Goal: Use online tool/utility: Use online tool/utility

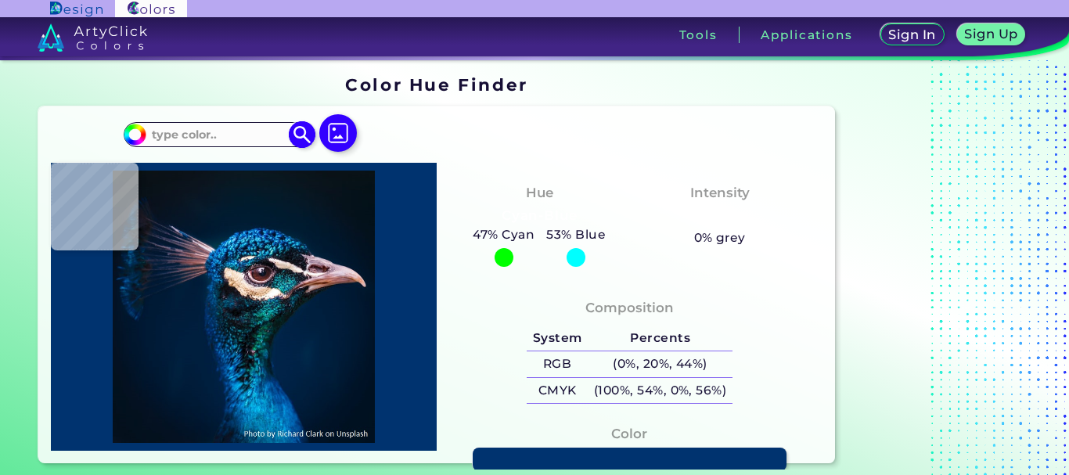
click at [238, 128] on input at bounding box center [219, 134] width 146 height 21
paste input "#139A9C"
type input "#139a9c"
type input "#139A9C"
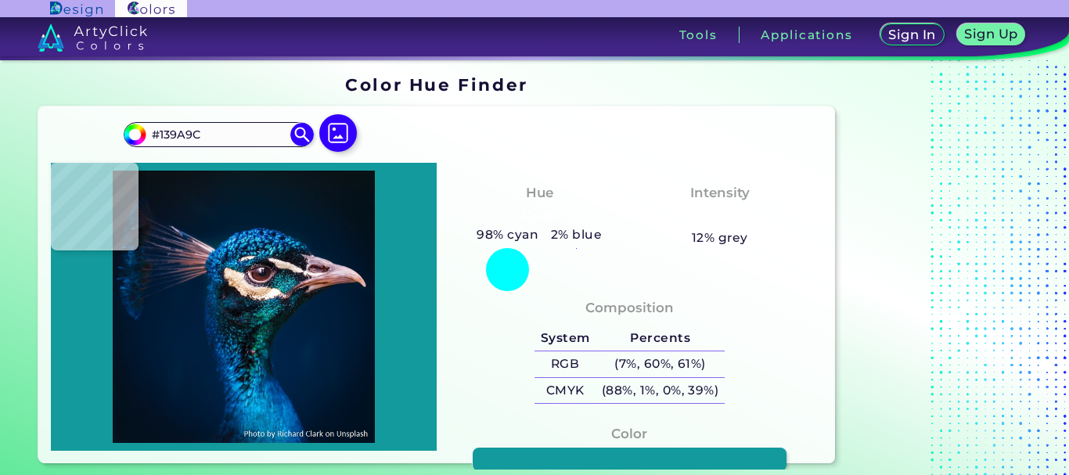
type input "#077374"
type input "#259594"
type input "#0d3950"
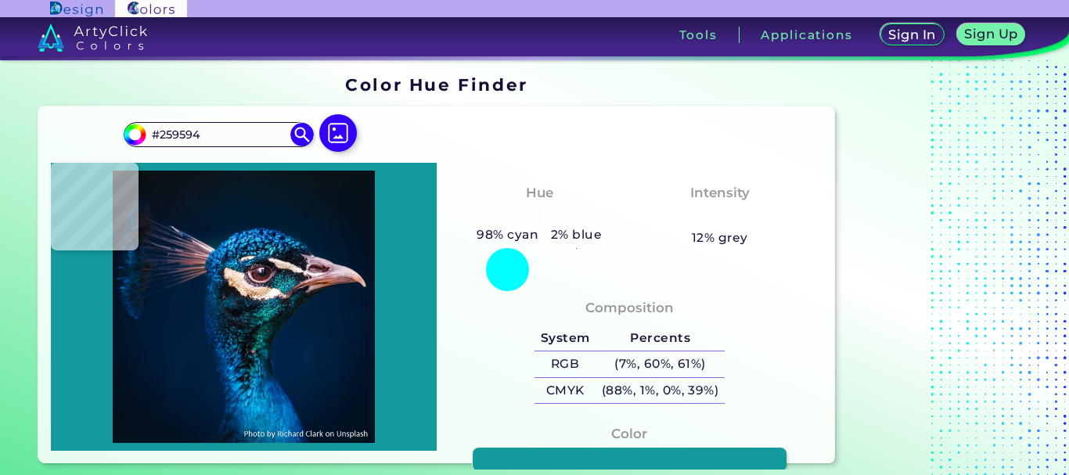
type input "#0D3950"
type input "#c5a68b"
type input "#C5A68B"
type input "#ddaeb2"
type input "#DDAEB2"
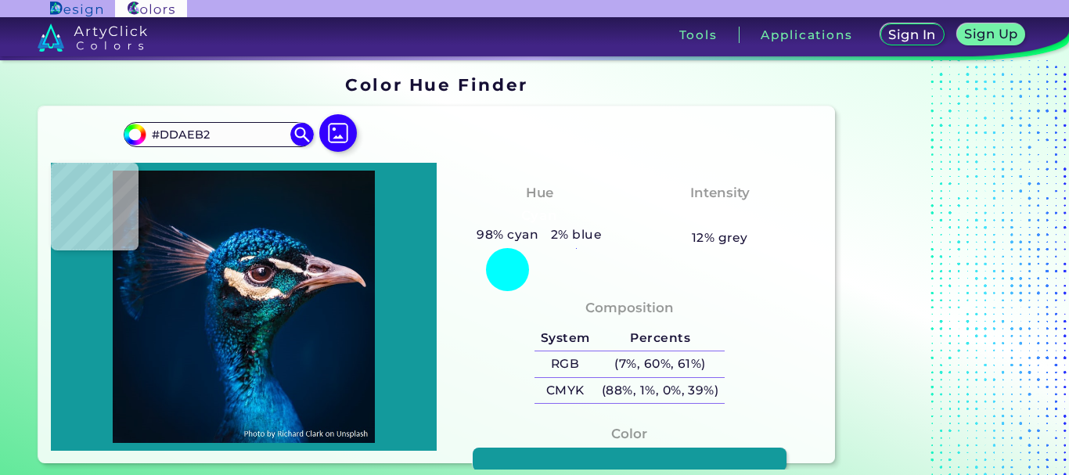
type input "#d7cad4"
type input "#D7CAD4"
type input "#001733"
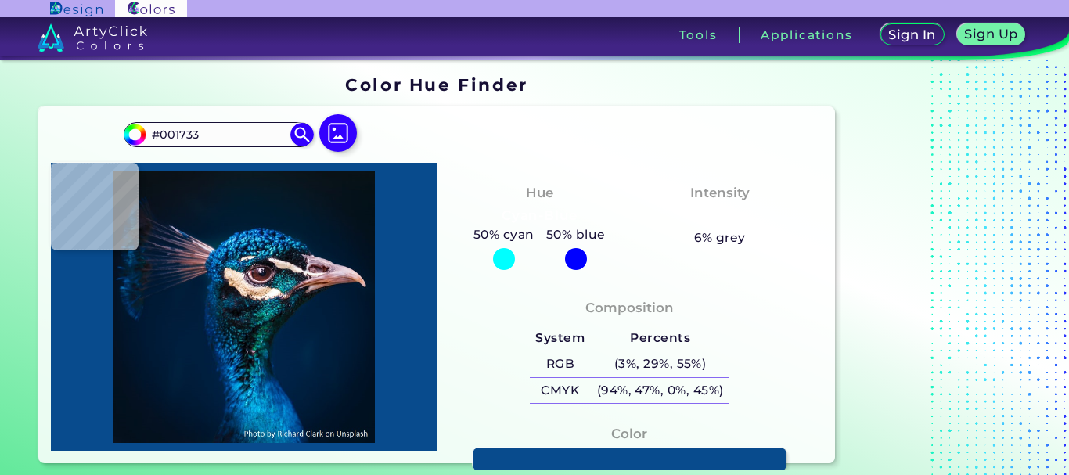
type input "#084b8d"
type input "#084B8D"
type input "#001b2b"
type input "#001B2B"
type input "#081923"
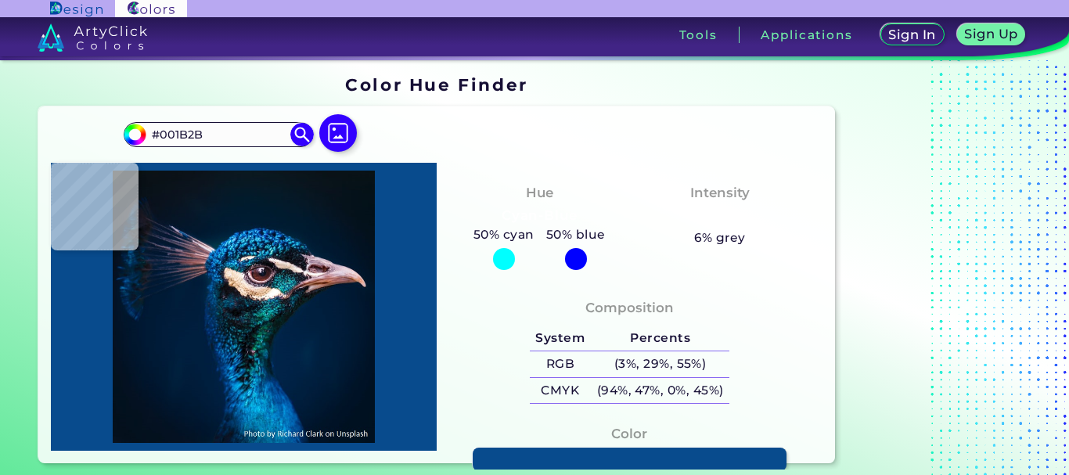
type input "#081923"
type input "#091720"
type input "#09181f"
type input "#09181F"
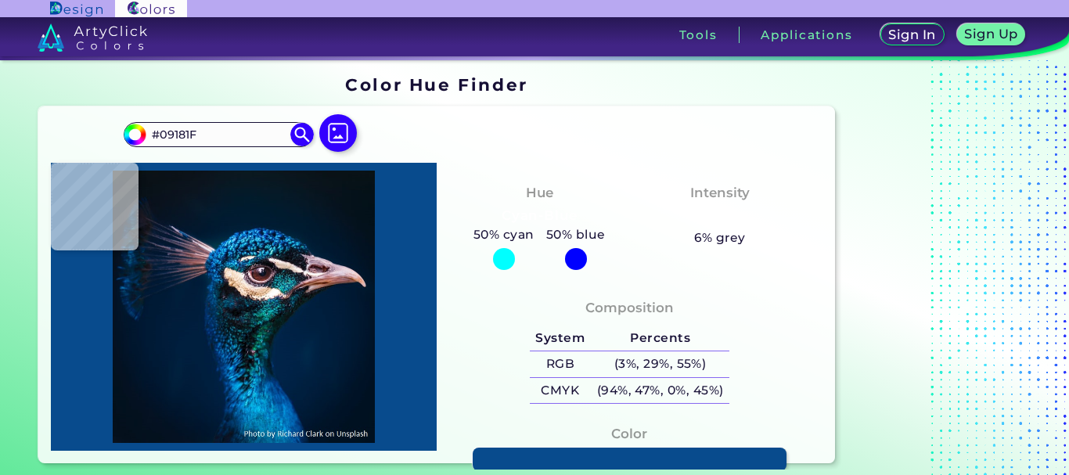
type input "#0c161f"
type input "#0C161F"
type input "#000000"
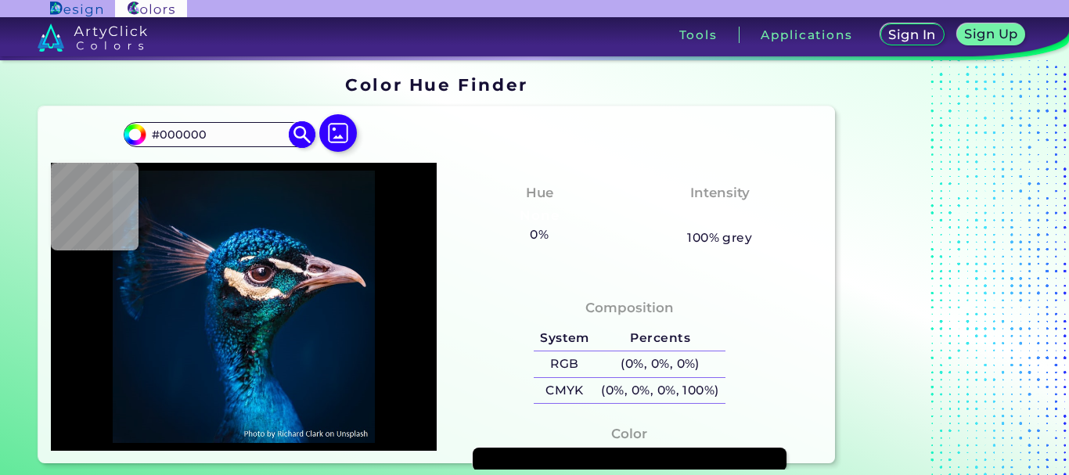
click at [257, 130] on input "#000000" at bounding box center [219, 134] width 146 height 21
click at [295, 133] on img at bounding box center [302, 134] width 27 height 27
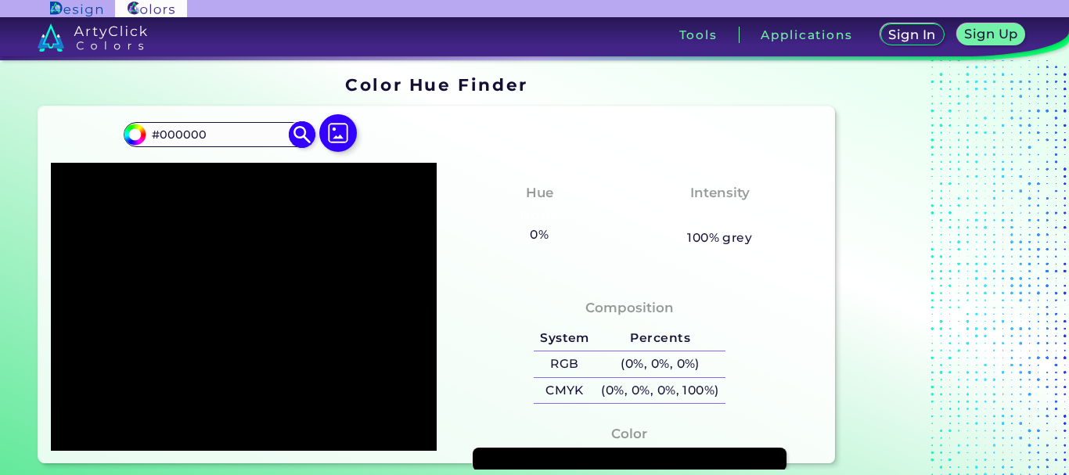
click at [264, 135] on input "#000000" at bounding box center [219, 134] width 146 height 21
paste input "1188"
type input "#118800"
click at [317, 140] on div at bounding box center [338, 134] width 50 height 40
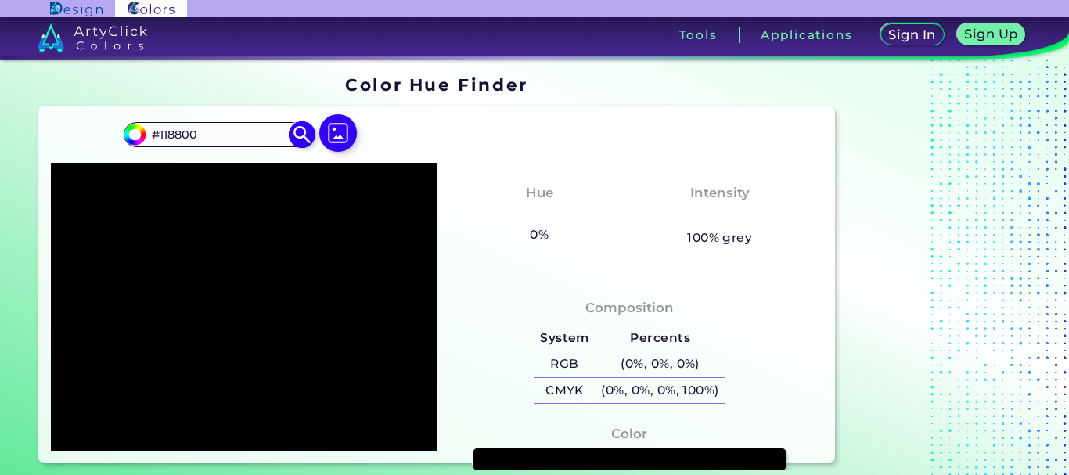
click at [280, 142] on input "#118800" at bounding box center [219, 134] width 146 height 21
click at [299, 142] on img at bounding box center [302, 134] width 27 height 27
type input "#118800"
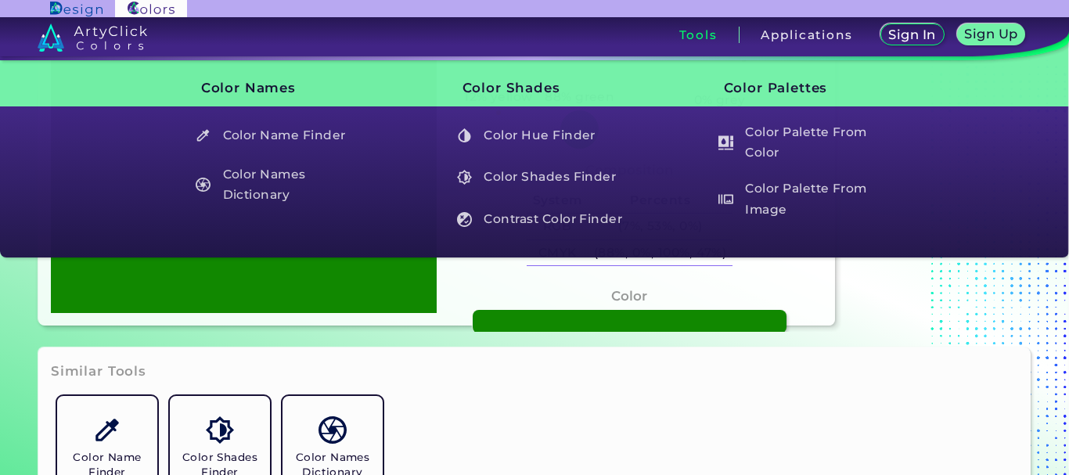
scroll to position [157, 0]
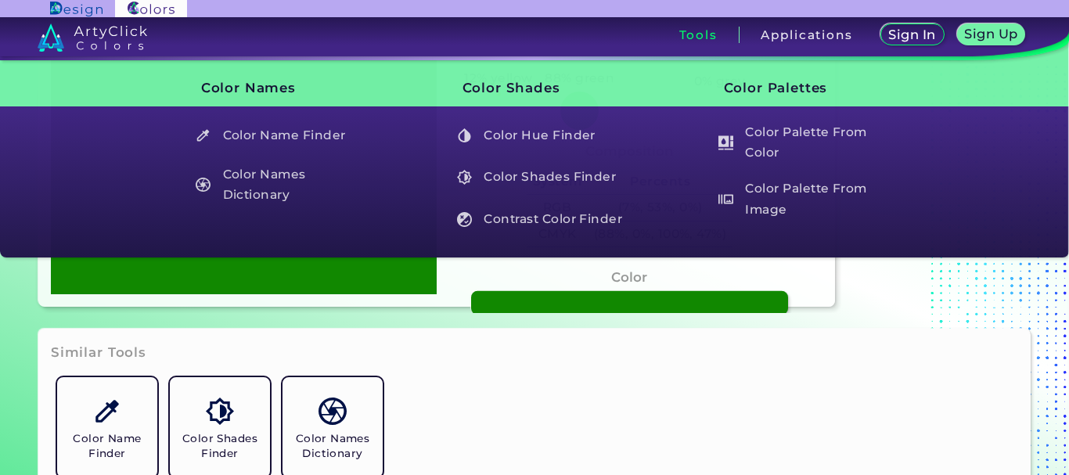
click at [561, 292] on link at bounding box center [629, 303] width 317 height 24
